Goal: Information Seeking & Learning: Learn about a topic

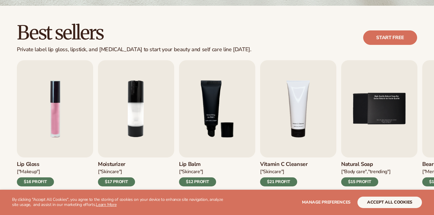
scroll to position [158, 0]
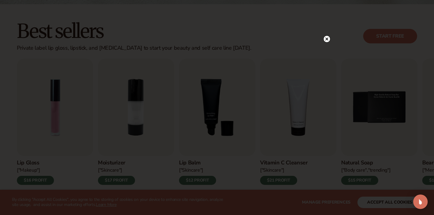
click at [328, 38] on icon at bounding box center [327, 38] width 3 height 3
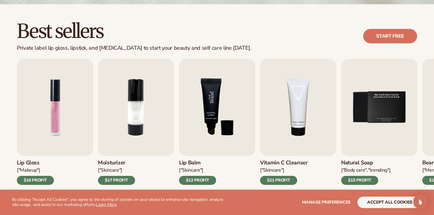
click at [224, 130] on img "3 / 9" at bounding box center [217, 107] width 76 height 97
click at [398, 199] on button "accept all cookies" at bounding box center [389, 202] width 65 height 11
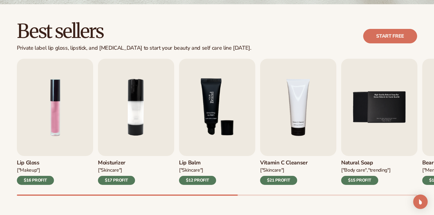
click at [196, 149] on img "3 / 9" at bounding box center [217, 107] width 76 height 97
click at [217, 120] on img "3 / 9" at bounding box center [217, 107] width 76 height 97
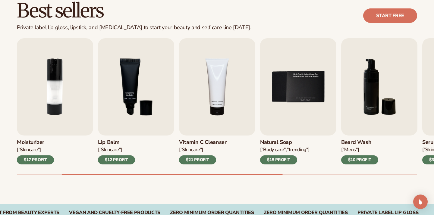
scroll to position [182, 0]
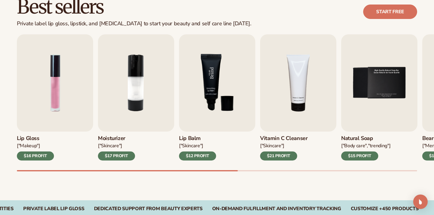
click at [212, 101] on img "3 / 9" at bounding box center [217, 82] width 76 height 97
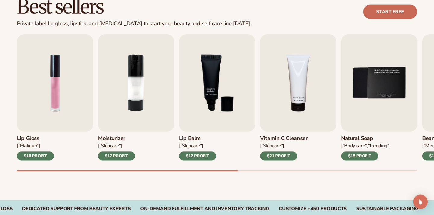
click at [388, 15] on link "Start free" at bounding box center [390, 12] width 54 height 14
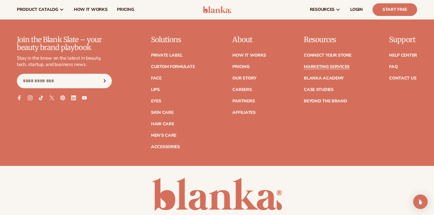
scroll to position [1351, 0]
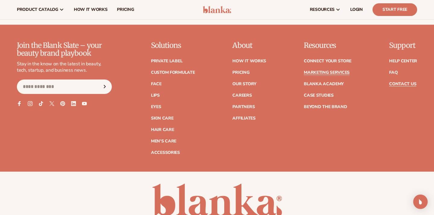
click at [405, 83] on link "Contact Us" at bounding box center [402, 84] width 27 height 4
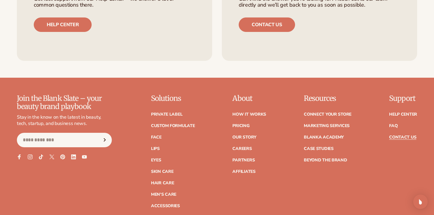
scroll to position [471, 0]
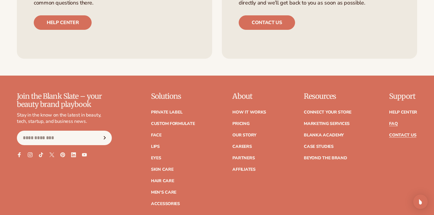
click at [393, 125] on link "FAQ" at bounding box center [393, 124] width 8 height 4
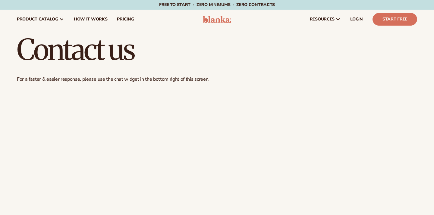
scroll to position [472, 0]
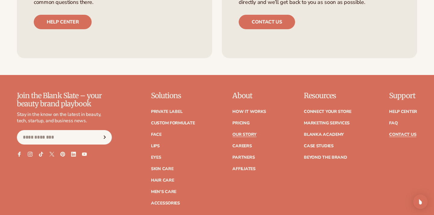
click at [250, 134] on link "Our Story" at bounding box center [244, 135] width 24 height 4
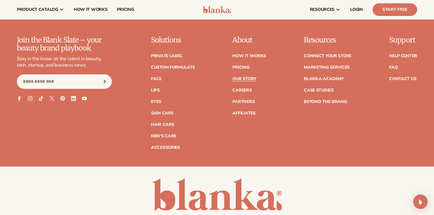
scroll to position [1622, 0]
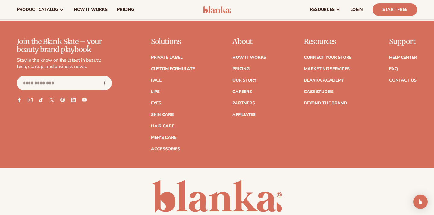
click at [247, 81] on link "Our Story" at bounding box center [244, 80] width 24 height 4
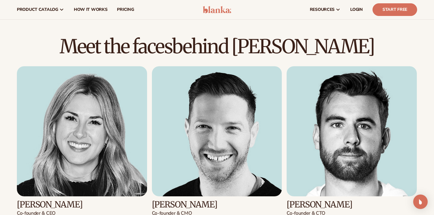
scroll to position [579, 0]
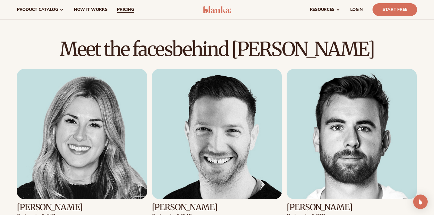
click at [117, 14] on link "pricing" at bounding box center [125, 9] width 27 height 19
